Goal: Task Accomplishment & Management: Use online tool/utility

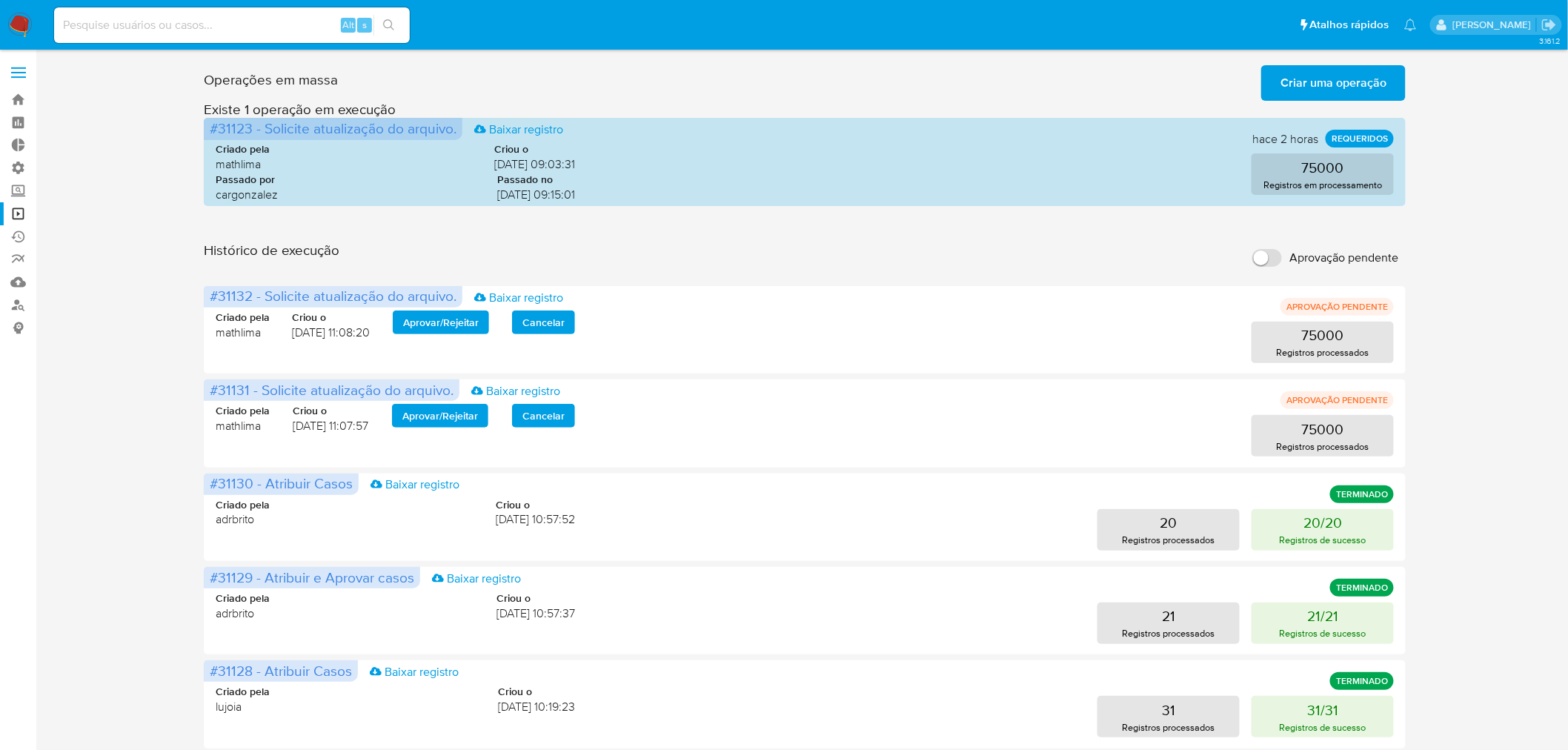
click at [1269, 260] on input "Aprovação pendente" at bounding box center [1267, 258] width 30 height 18
checkbox input "true"
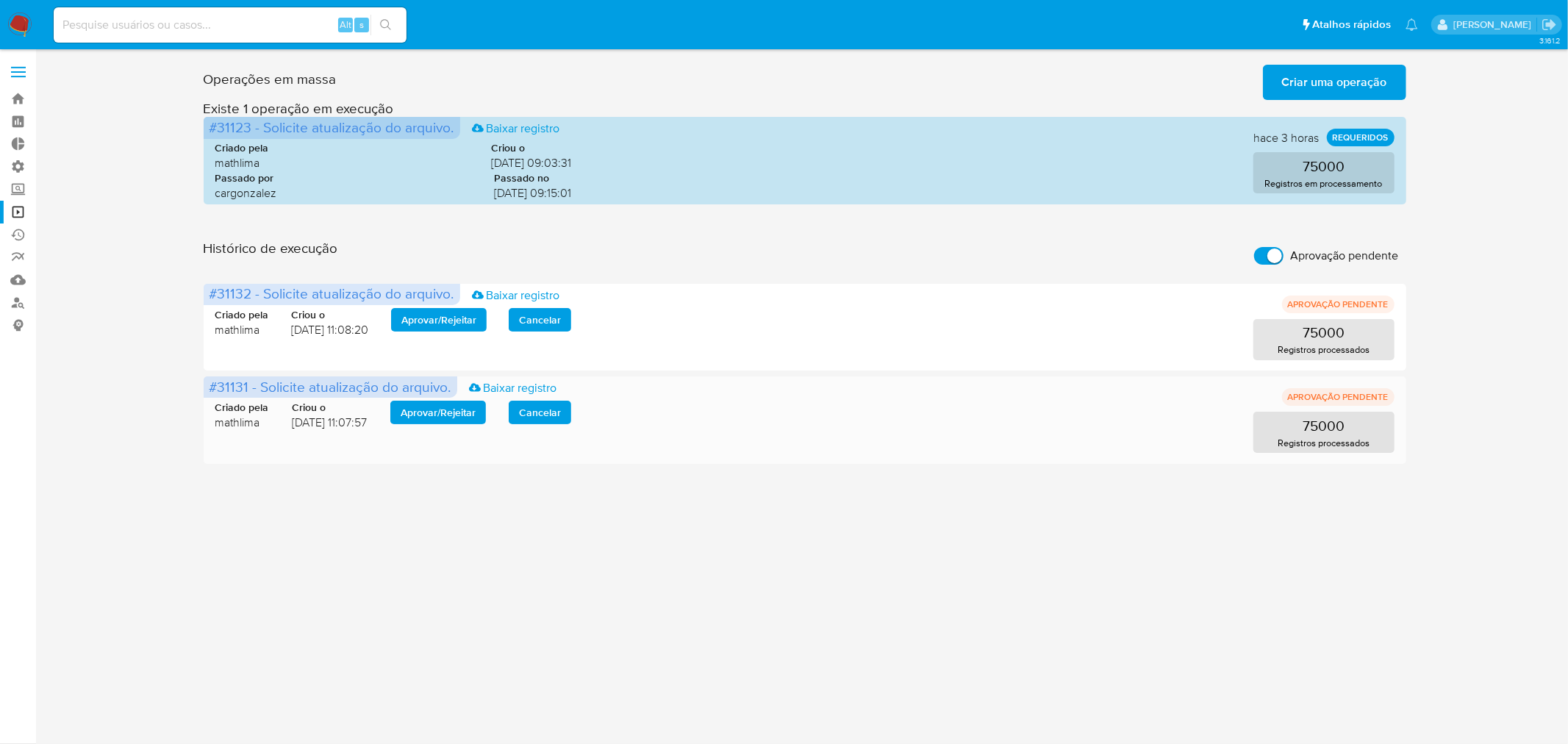
click at [438, 412] on span "Aprovar / Rejeitar" at bounding box center [438, 412] width 75 height 21
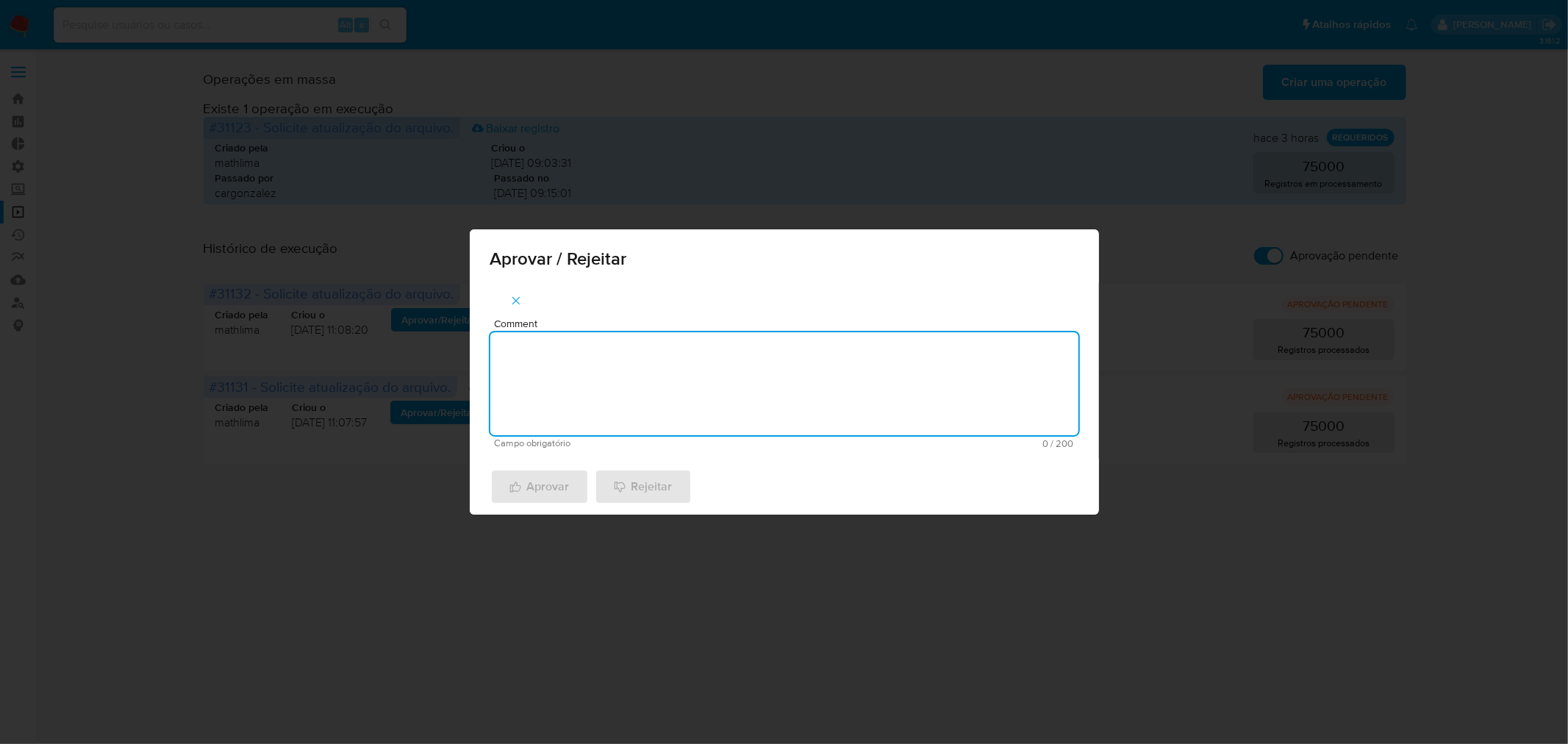
click at [585, 400] on textarea "Comment" at bounding box center [784, 383] width 588 height 103
click at [658, 349] on textarea "atualização cadastral 2025" at bounding box center [784, 383] width 588 height 103
type textarea "atualização cadastral 2025"
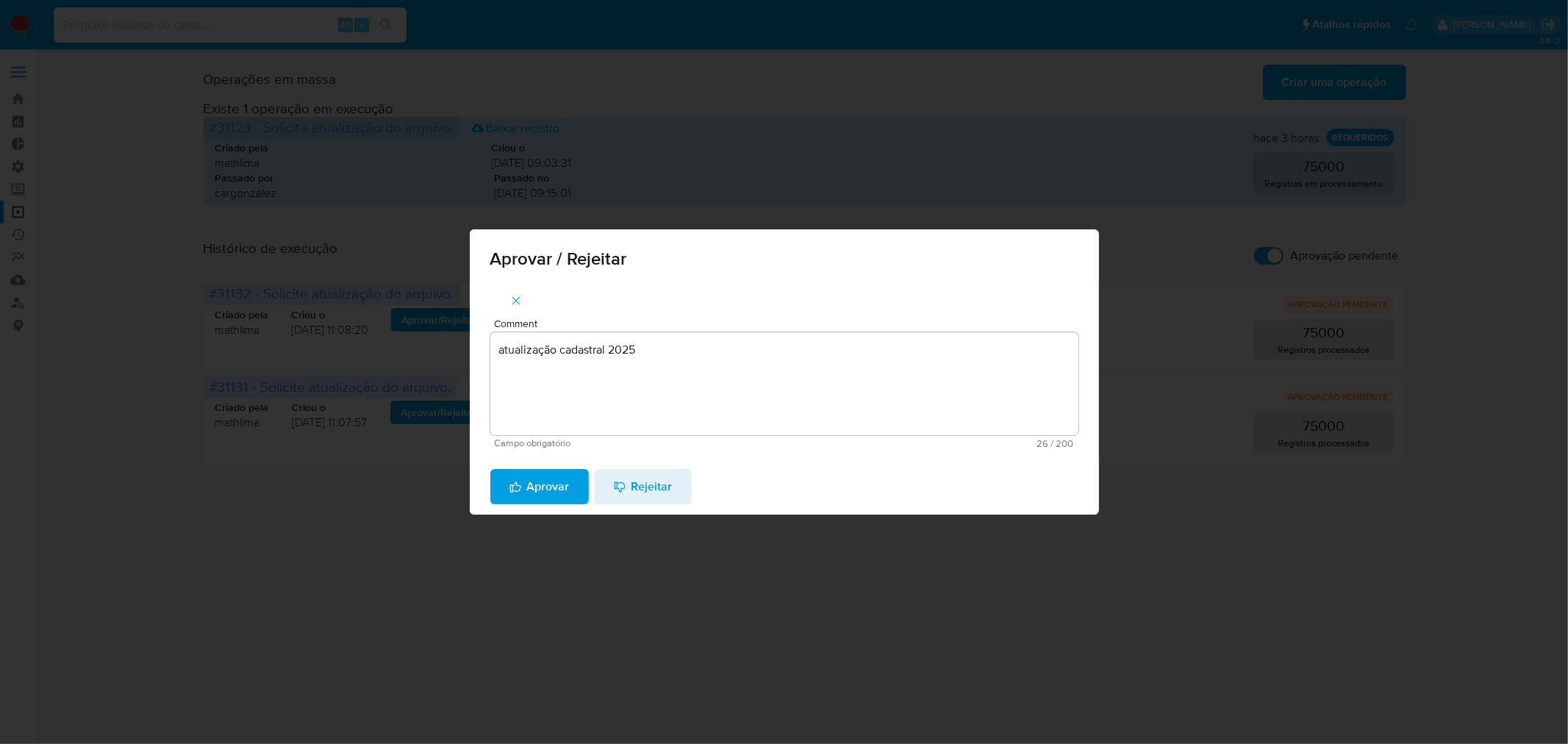
click at [526, 482] on span "Aprovar" at bounding box center [539, 487] width 61 height 32
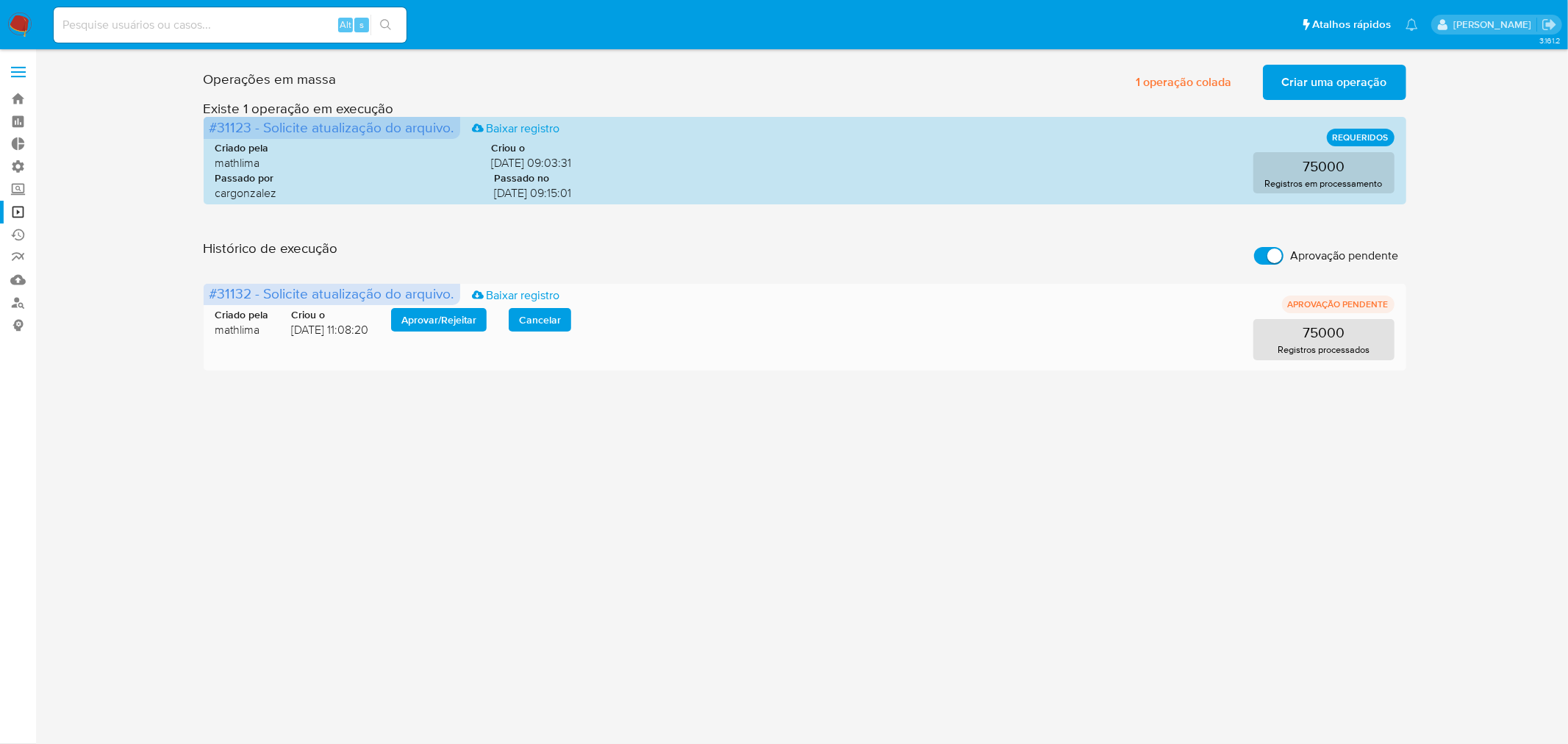
click at [456, 305] on div "Criado pela [PERSON_NAME] o [DATE] 11:08:20 Aprovar / Rejeitar Cancelar 75000 R…" at bounding box center [805, 325] width 1179 height 70
click at [462, 323] on span "Aprovar / Rejeitar" at bounding box center [438, 319] width 75 height 21
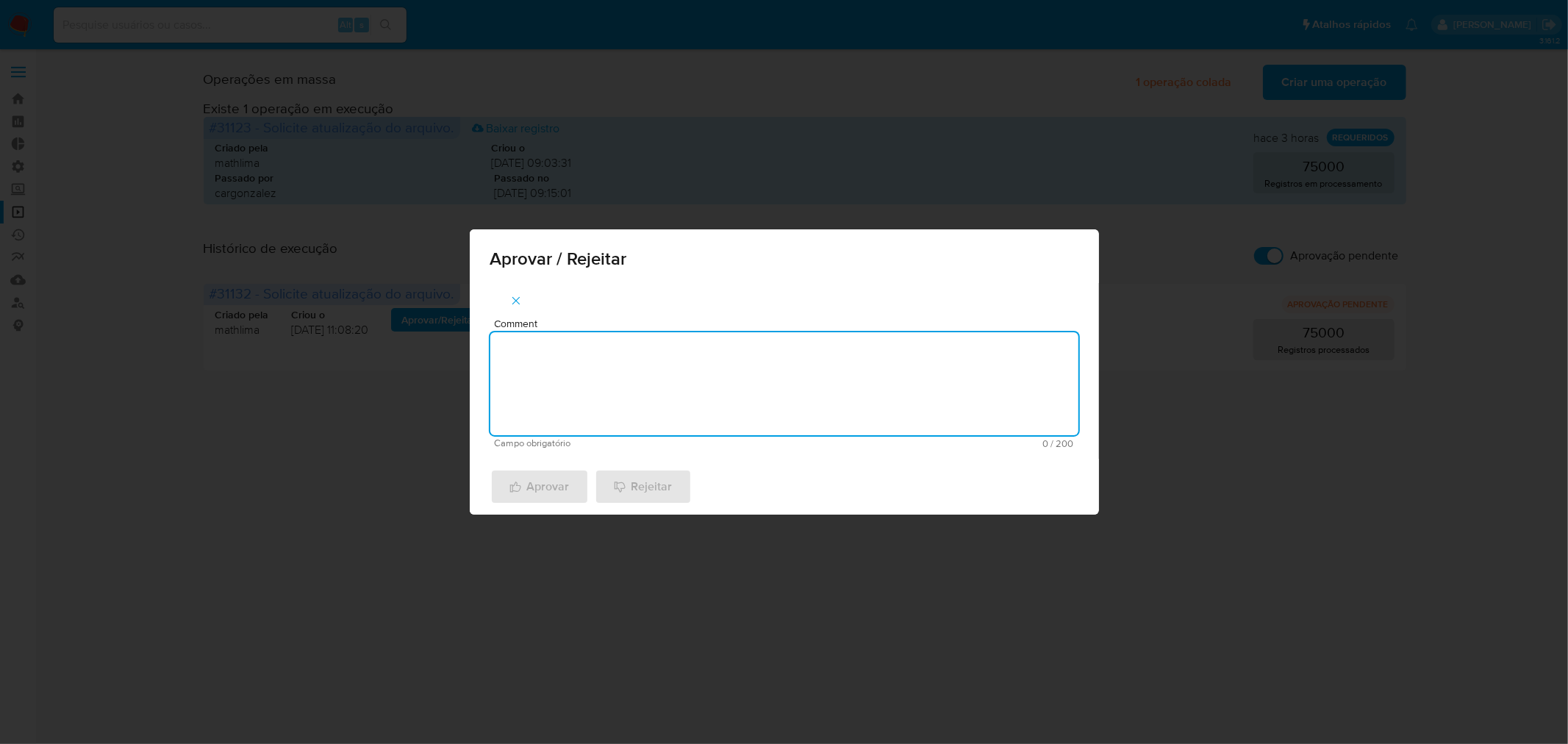
click at [654, 378] on textarea "Comment" at bounding box center [784, 383] width 588 height 103
paste textarea "atualização cadastral 2025"
type textarea "atualização cadastral 2025"
click at [528, 483] on span "Aprovar" at bounding box center [539, 487] width 61 height 32
